Goal: Task Accomplishment & Management: Manage account settings

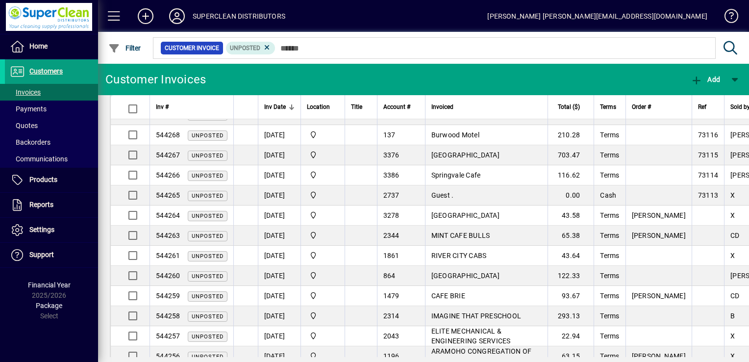
scroll to position [47, 0]
click at [180, 14] on icon at bounding box center [177, 16] width 20 height 16
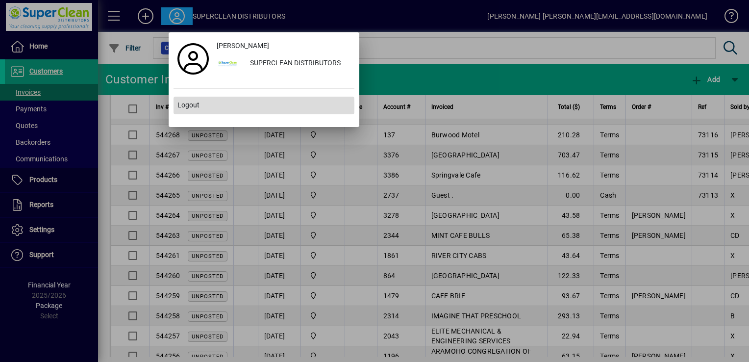
click at [209, 106] on span at bounding box center [264, 106] width 181 height 24
